Goal: Task Accomplishment & Management: Use online tool/utility

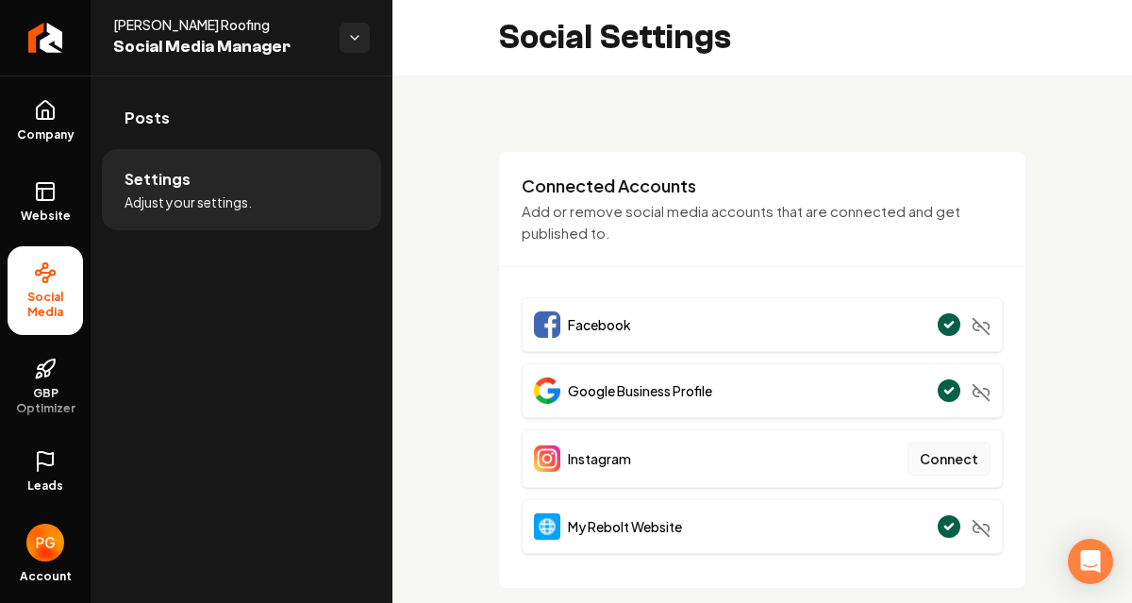
click at [928, 463] on button "Connect" at bounding box center [948, 458] width 83 height 34
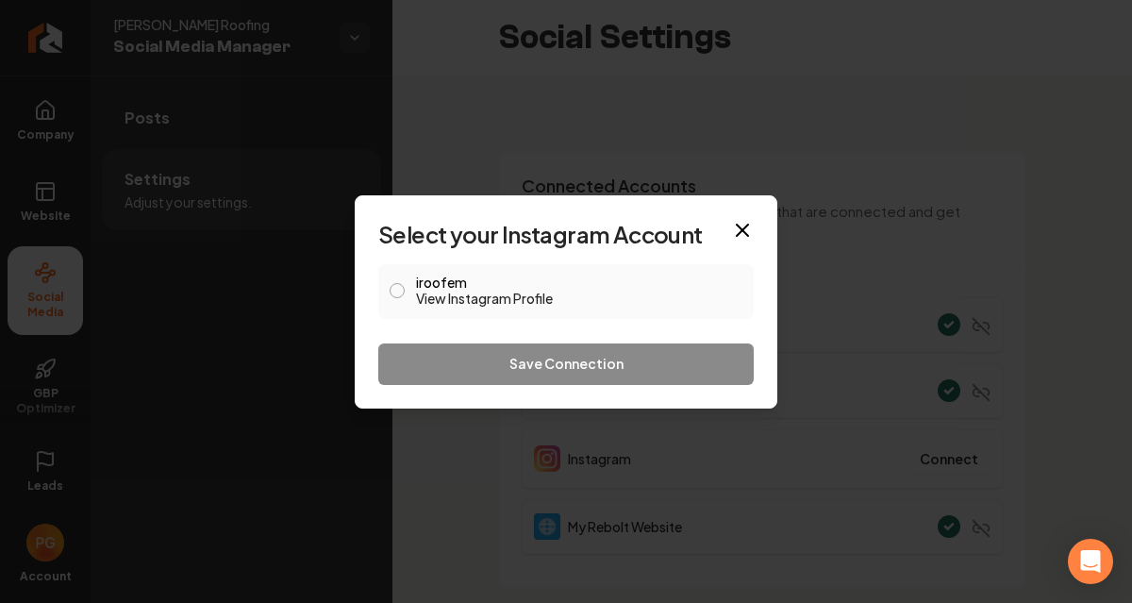
click at [397, 293] on button "iroofem View Instagram Profile" at bounding box center [396, 290] width 15 height 15
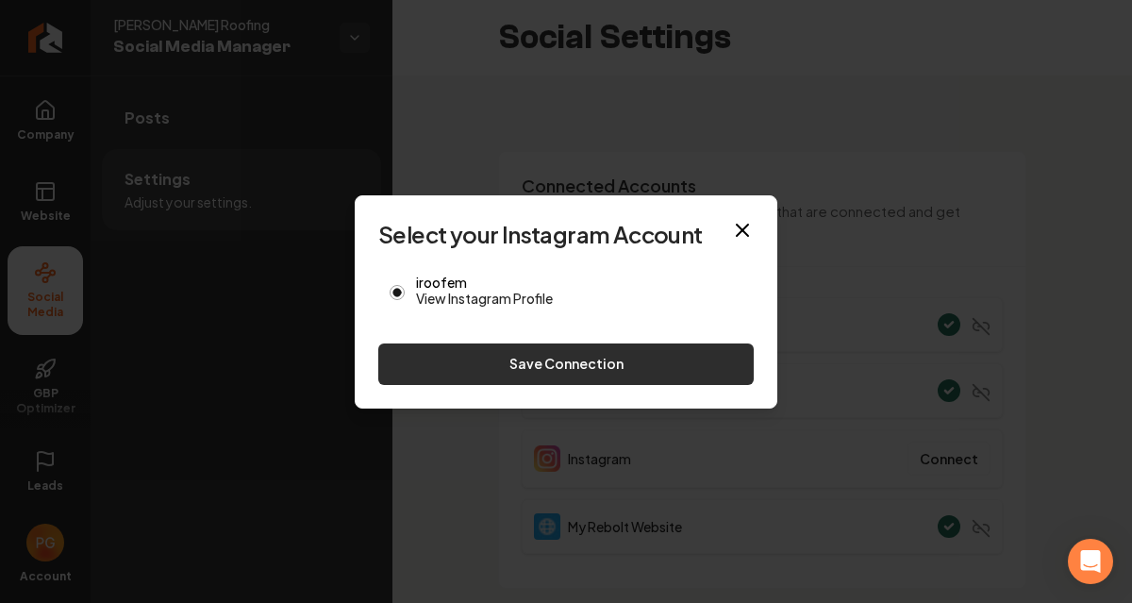
click at [572, 359] on button "Save Connection" at bounding box center [565, 363] width 375 height 41
